Goal: Information Seeking & Learning: Learn about a topic

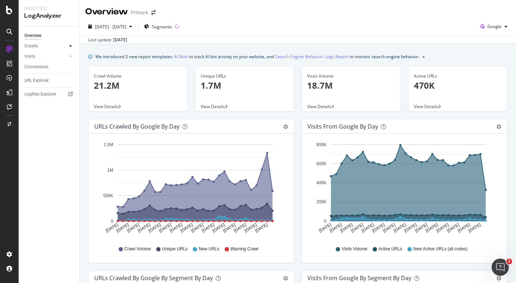
click at [69, 45] on icon at bounding box center [70, 46] width 3 height 4
click at [39, 68] on div "Segments Distribution" at bounding box center [48, 70] width 40 height 15
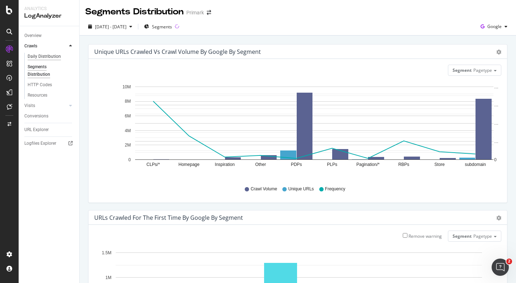
click at [42, 53] on div "Daily Distribution" at bounding box center [44, 57] width 33 height 8
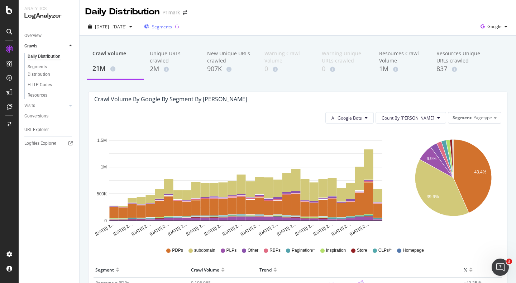
click at [172, 26] on span "Segments" at bounding box center [162, 27] width 20 height 6
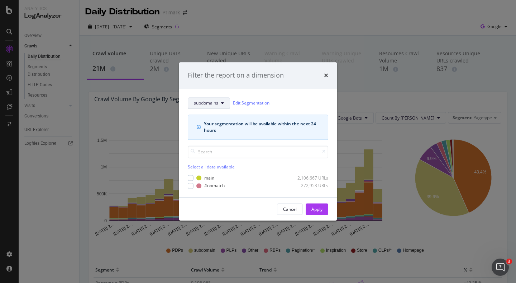
click at [222, 99] on button "subdomains" at bounding box center [209, 102] width 42 height 11
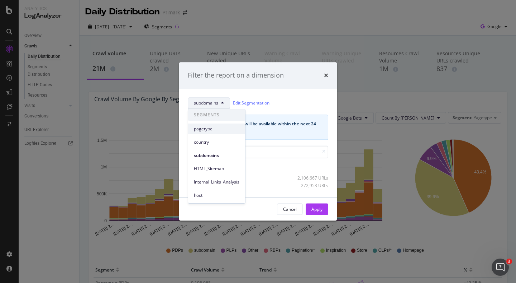
click at [208, 127] on span "pagetype" at bounding box center [217, 128] width 46 height 6
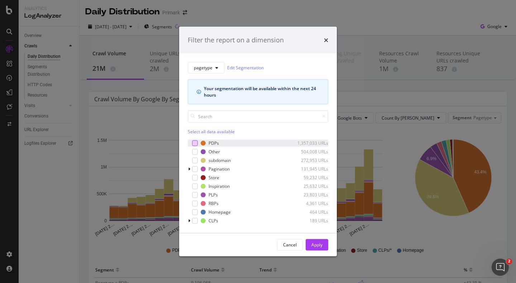
click at [195, 141] on div "modal" at bounding box center [195, 143] width 6 height 6
click at [320, 246] on div "Apply" at bounding box center [317, 244] width 11 height 6
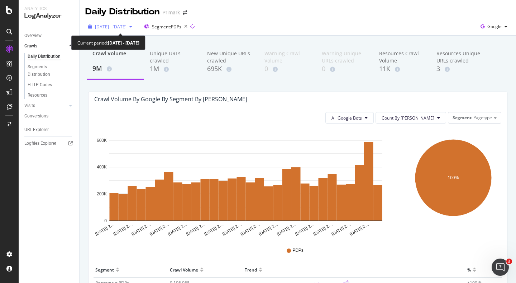
click at [127, 26] on span "2025 Aug. 17th - Sep. 15th" at bounding box center [111, 27] width 32 height 6
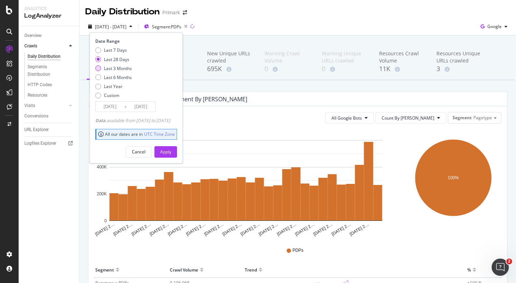
click at [100, 67] on div "Last 3 Months" at bounding box center [98, 68] width 6 height 6
type input "[DATE]"
click at [177, 149] on button "Apply" at bounding box center [166, 151] width 23 height 11
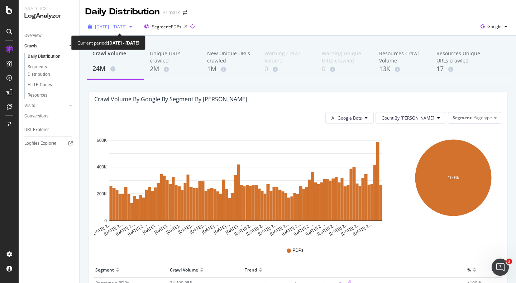
click at [135, 27] on div "button" at bounding box center [131, 26] width 9 height 4
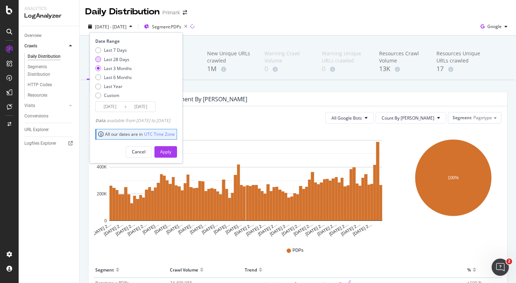
click at [107, 61] on div "Last 28 Days" at bounding box center [116, 59] width 25 height 6
type input "[DATE]"
click at [177, 155] on button "Apply" at bounding box center [166, 151] width 23 height 11
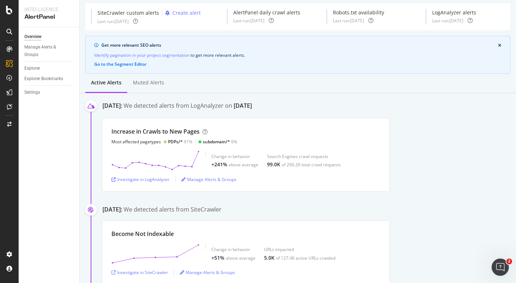
scroll to position [26, 0]
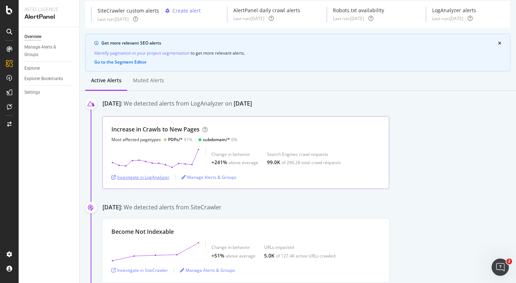
click at [154, 177] on div "Investigate in LogAnalyzer" at bounding box center [141, 177] width 58 height 6
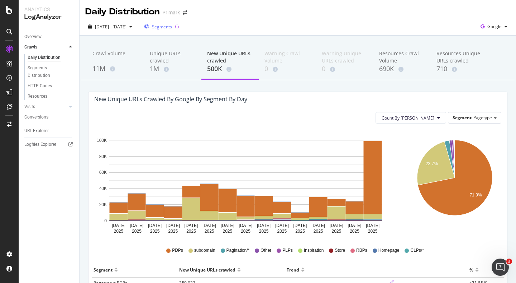
click at [172, 27] on span "Segments" at bounding box center [162, 27] width 20 height 6
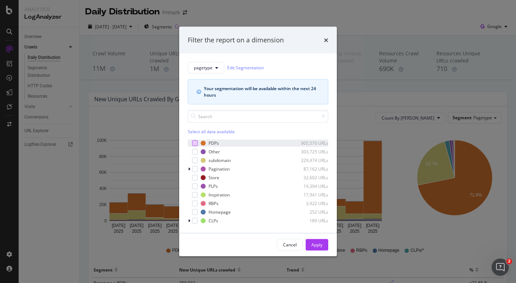
click at [195, 143] on div "modal" at bounding box center [195, 143] width 6 height 6
click at [318, 244] on div "Apply" at bounding box center [317, 244] width 11 height 6
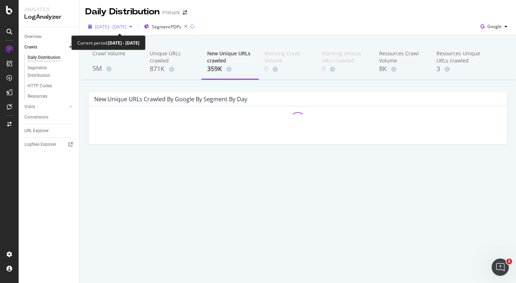
click at [135, 28] on div "button" at bounding box center [131, 26] width 9 height 4
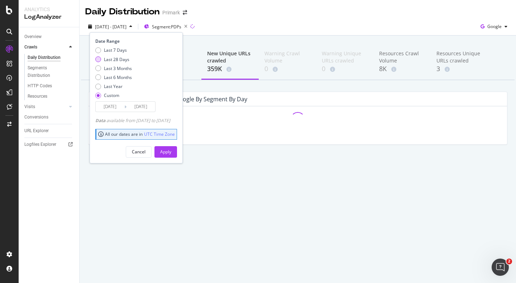
click at [117, 58] on div "Last 28 Days" at bounding box center [116, 59] width 25 height 6
type input "[DATE]"
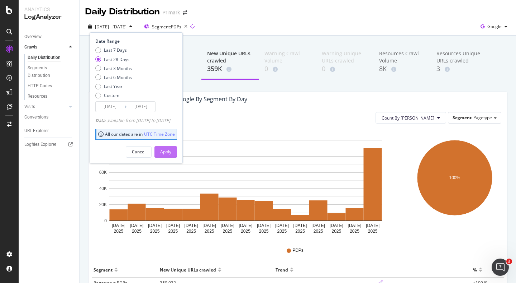
click at [171, 155] on div "Apply" at bounding box center [165, 151] width 11 height 6
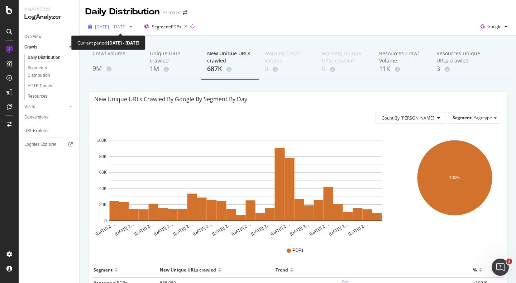
click at [132, 25] on icon "button" at bounding box center [130, 26] width 3 height 4
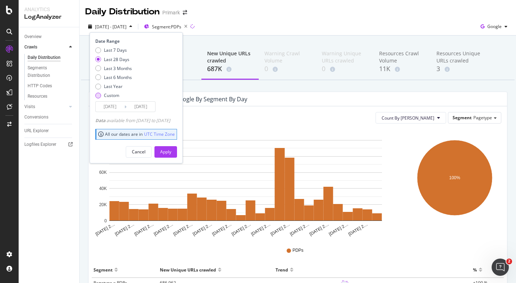
click at [103, 95] on div "Custom" at bounding box center [113, 95] width 37 height 6
click at [142, 108] on input "[DATE]" at bounding box center [141, 106] width 29 height 10
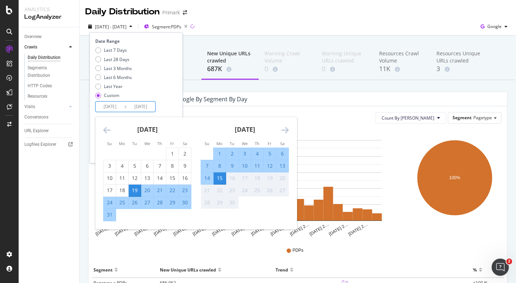
click at [287, 165] on div "13" at bounding box center [282, 165] width 12 height 7
type input "[DATE]"
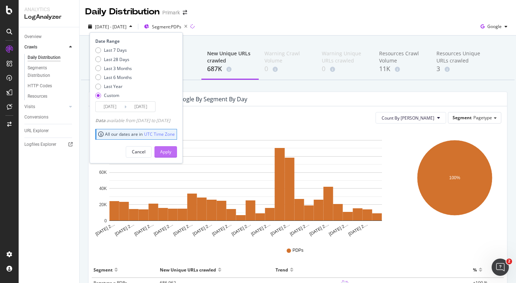
click at [171, 155] on div "Apply" at bounding box center [165, 151] width 11 height 11
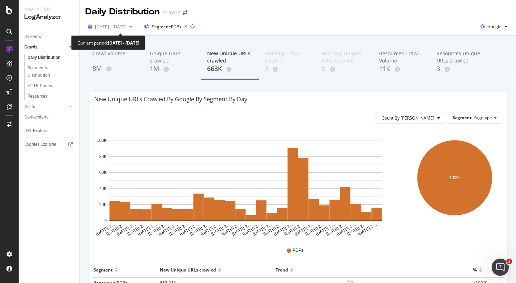
click at [122, 30] on div "[DATE] - [DATE]" at bounding box center [110, 26] width 50 height 11
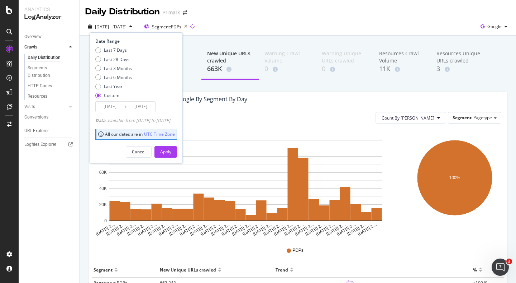
click at [115, 105] on input "[DATE]" at bounding box center [110, 106] width 29 height 10
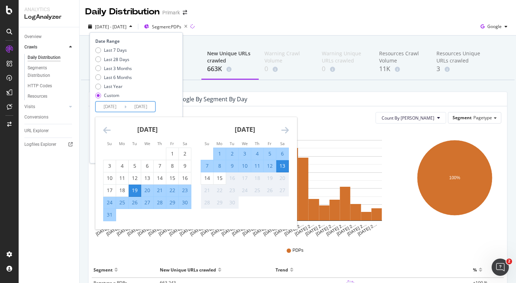
click at [106, 132] on icon "Move backward to switch to the previous month." at bounding box center [107, 129] width 8 height 9
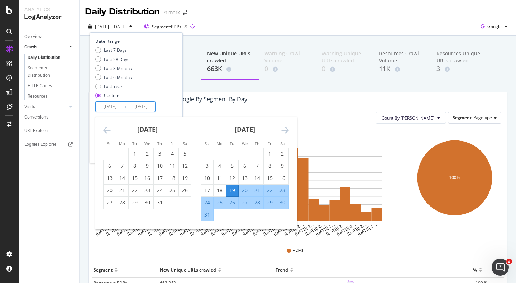
click at [106, 132] on icon "Move backward to switch to the previous month." at bounding box center [107, 129] width 8 height 9
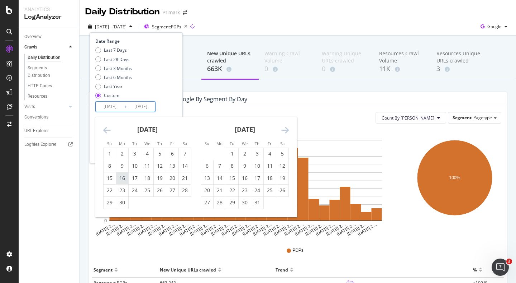
click at [127, 176] on div "16" at bounding box center [122, 177] width 12 height 7
type input "[DATE]"
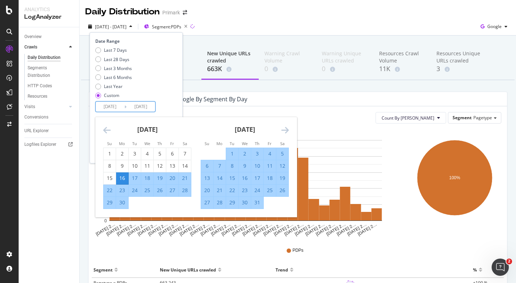
click at [284, 130] on icon "Move forward to switch to the next month." at bounding box center [285, 129] width 8 height 9
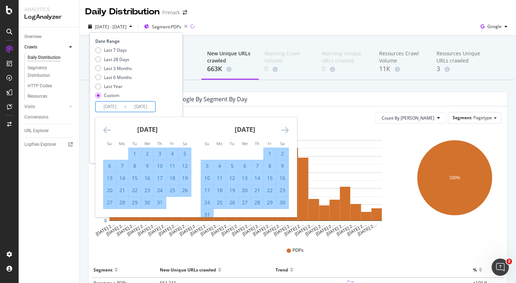
click at [284, 130] on icon "Move forward to switch to the next month." at bounding box center [285, 129] width 8 height 9
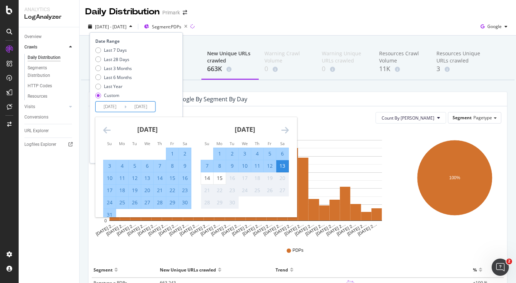
click at [281, 167] on div "13" at bounding box center [282, 165] width 12 height 7
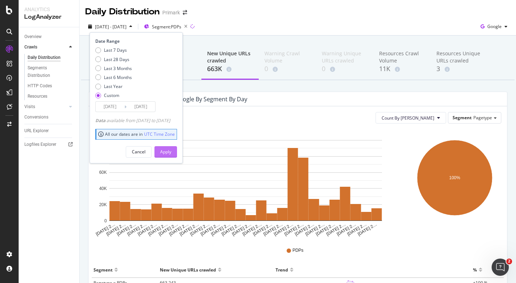
click at [171, 151] on div "Apply" at bounding box center [165, 151] width 11 height 6
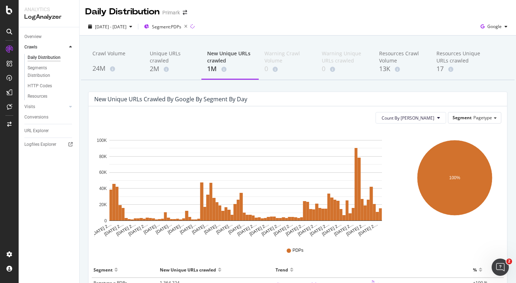
click at [511, 129] on div "New Unique URLs crawled by google by Segment by Day Count By Day Segment Pagety…" at bounding box center [298, 205] width 430 height 229
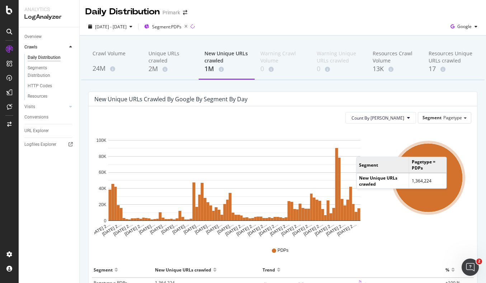
click at [370, 250] on div "PDPs" at bounding box center [283, 250] width 380 height 16
